Goal: Find specific page/section: Find specific page/section

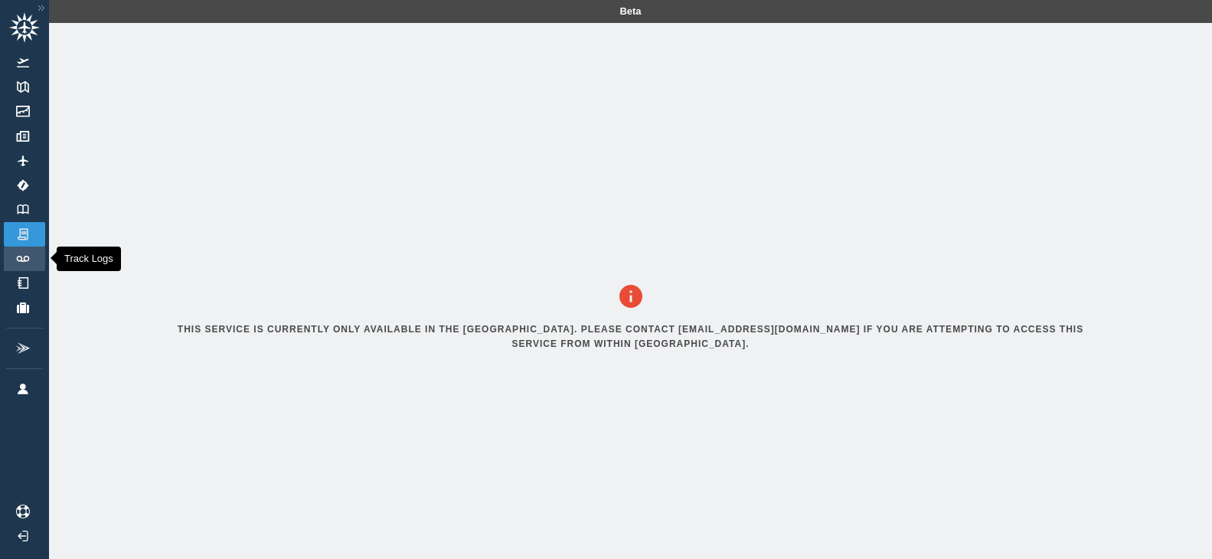
click at [29, 257] on img at bounding box center [23, 259] width 17 height 6
click at [15, 212] on img at bounding box center [23, 209] width 17 height 10
click at [11, 254] on link "Track Logs" at bounding box center [24, 258] width 41 height 24
